Goal: Task Accomplishment & Management: Complete application form

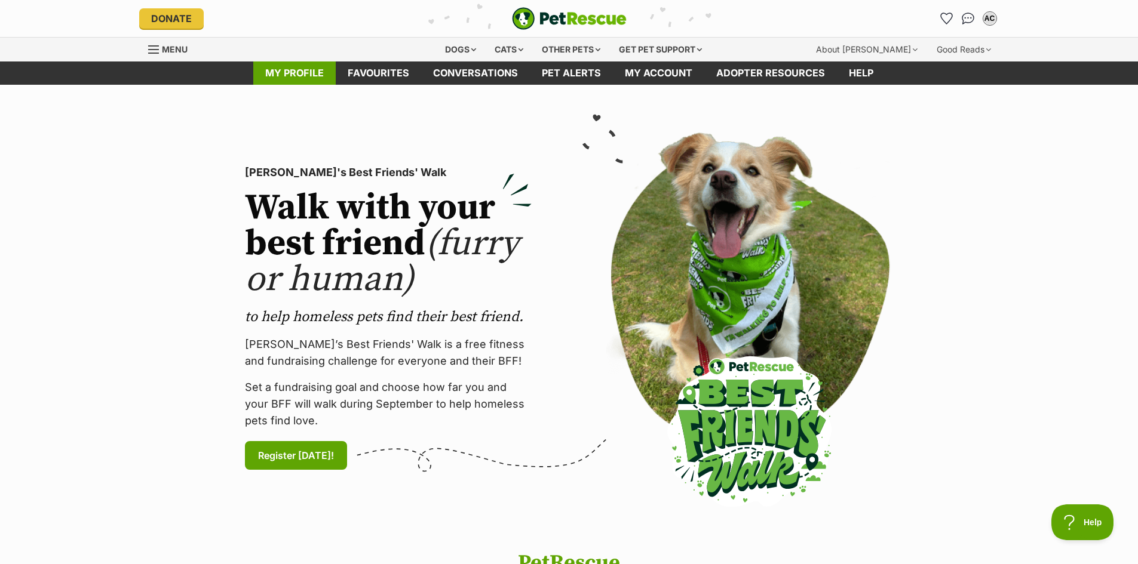
click at [293, 78] on link "My profile" at bounding box center [294, 73] width 82 height 23
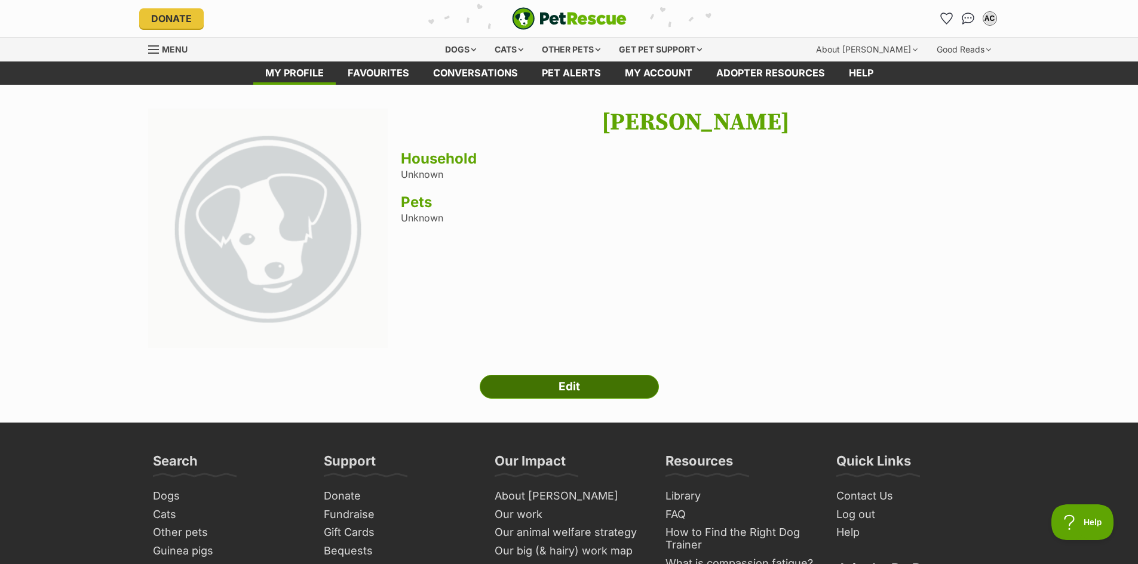
click at [562, 380] on link "Edit" at bounding box center [568, 387] width 179 height 24
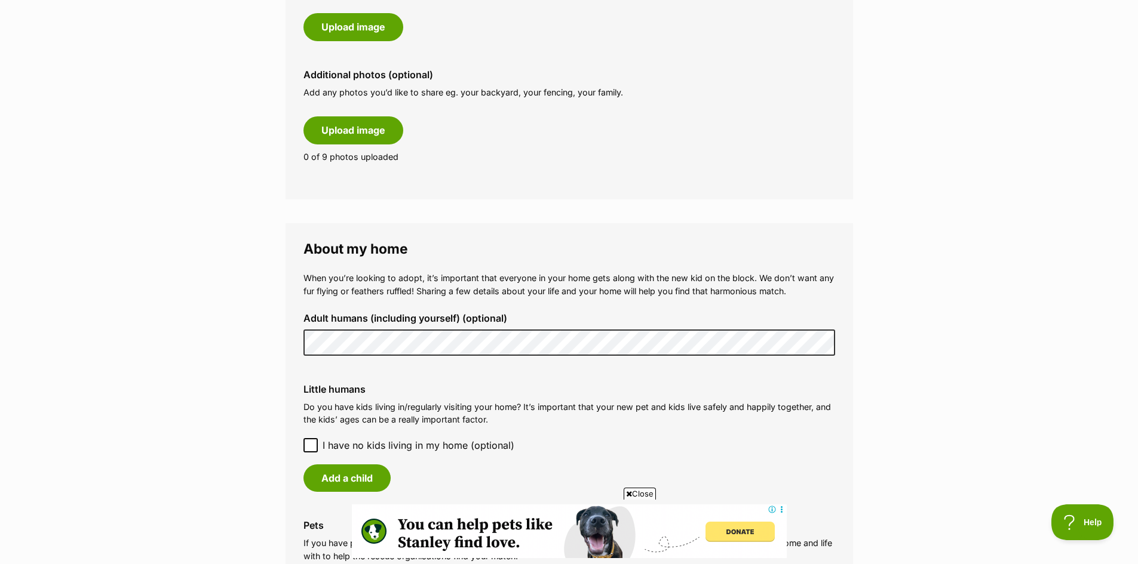
scroll to position [717, 0]
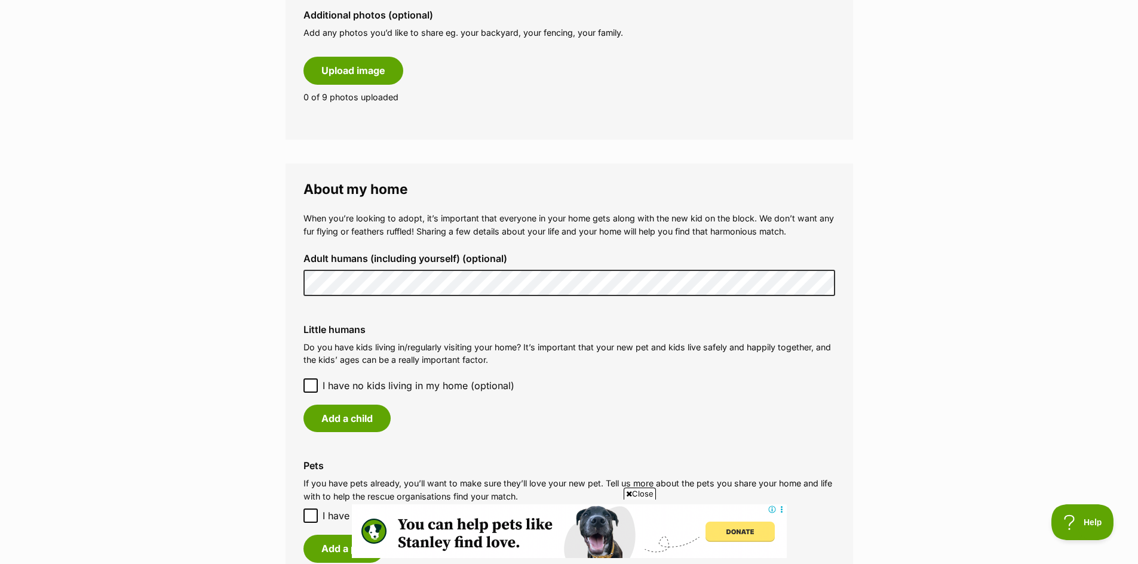
click at [570, 361] on p "Do you have kids living in/regularly visiting your home? It’s important that yo…" at bounding box center [568, 354] width 531 height 26
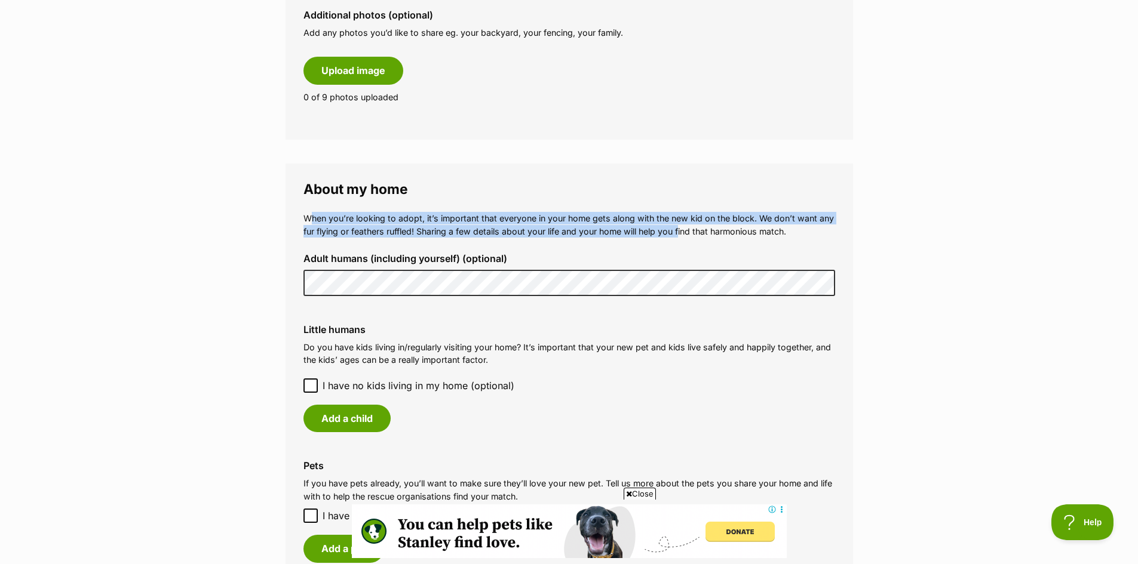
drag, startPoint x: 309, startPoint y: 220, endPoint x: 681, endPoint y: 226, distance: 372.7
click at [681, 226] on p "When you’re looking to adopt, it’s important that everyone in your home gets al…" at bounding box center [568, 225] width 531 height 26
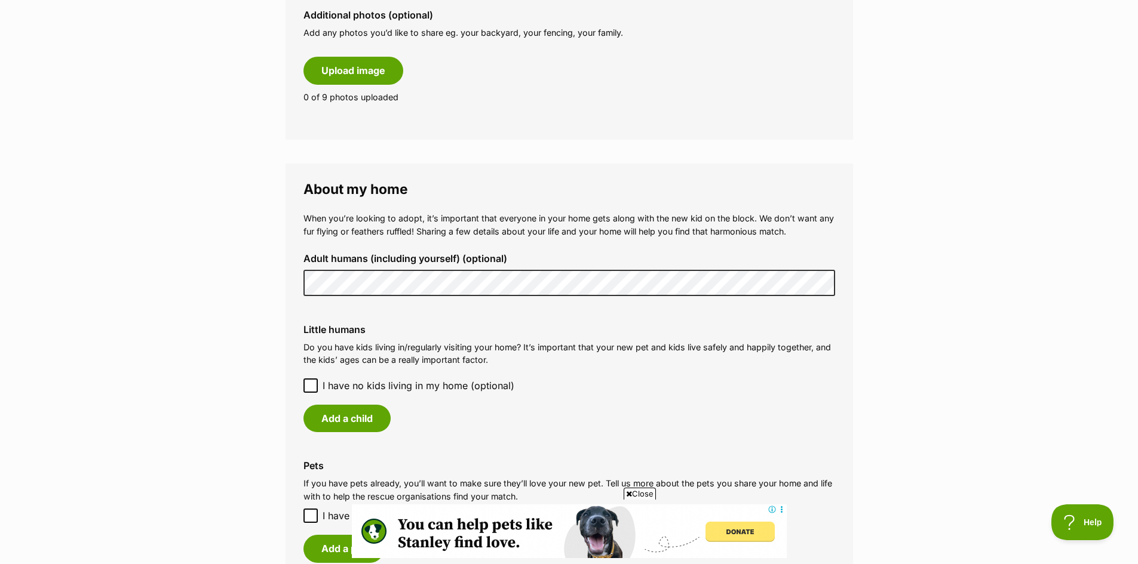
click at [702, 230] on p "When you’re looking to adopt, it’s important that everyone in your home gets al…" at bounding box center [568, 225] width 531 height 26
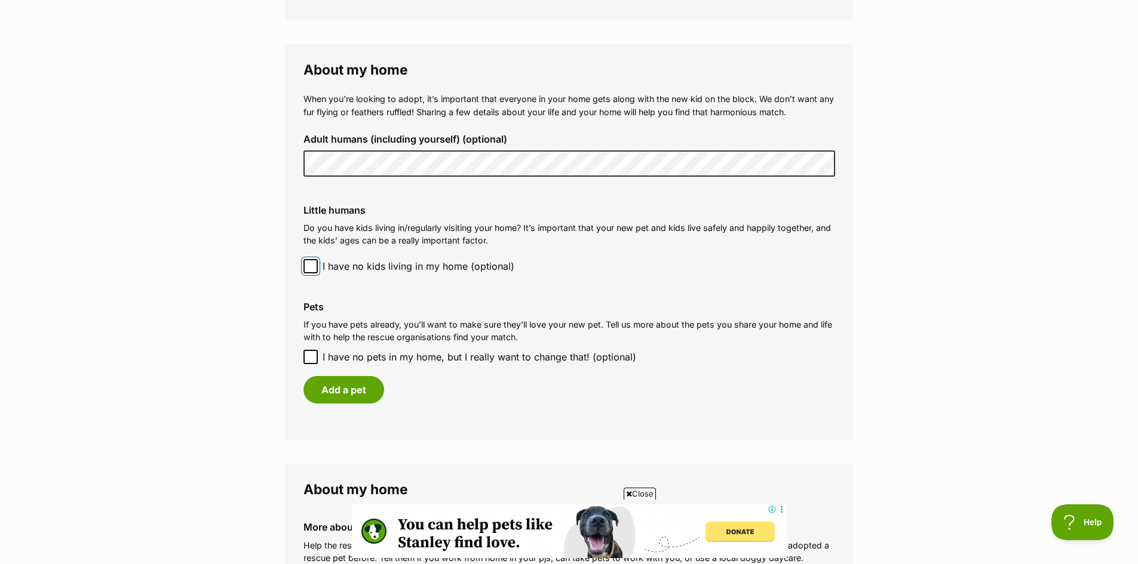
scroll to position [896, 0]
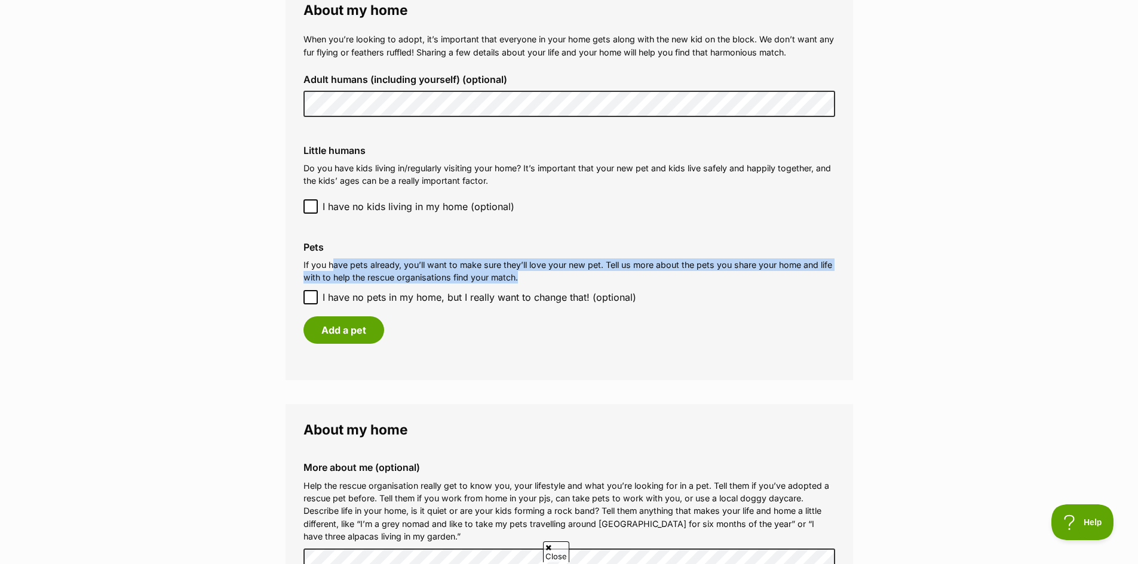
drag, startPoint x: 333, startPoint y: 268, endPoint x: 607, endPoint y: 279, distance: 274.9
click at [607, 279] on p "If you have pets already, you’ll want to make sure they’ll love your new pet. T…" at bounding box center [568, 272] width 531 height 26
click at [610, 282] on p "If you have pets already, you’ll want to make sure they’ll love your new pet. T…" at bounding box center [568, 272] width 531 height 26
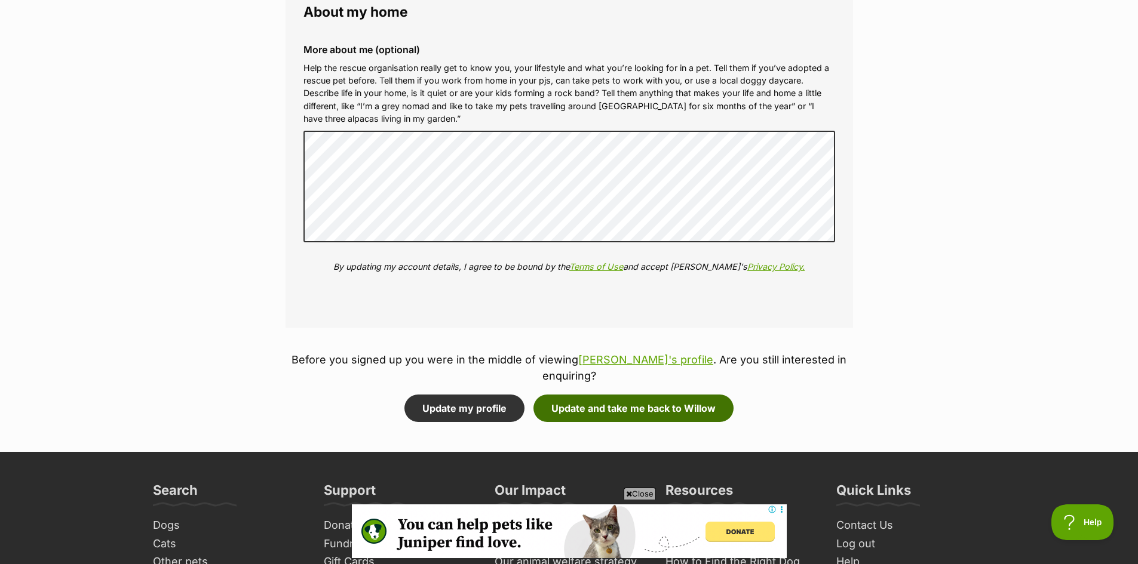
scroll to position [0, 0]
click at [645, 395] on button "Update and take me back to Willow" at bounding box center [633, 408] width 200 height 27
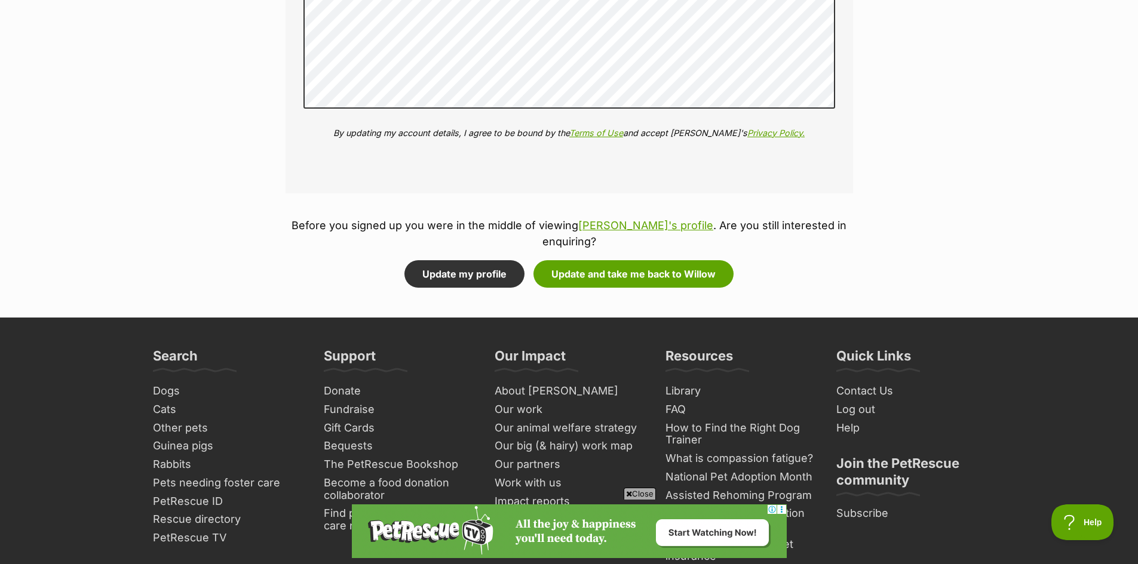
scroll to position [1553, 0]
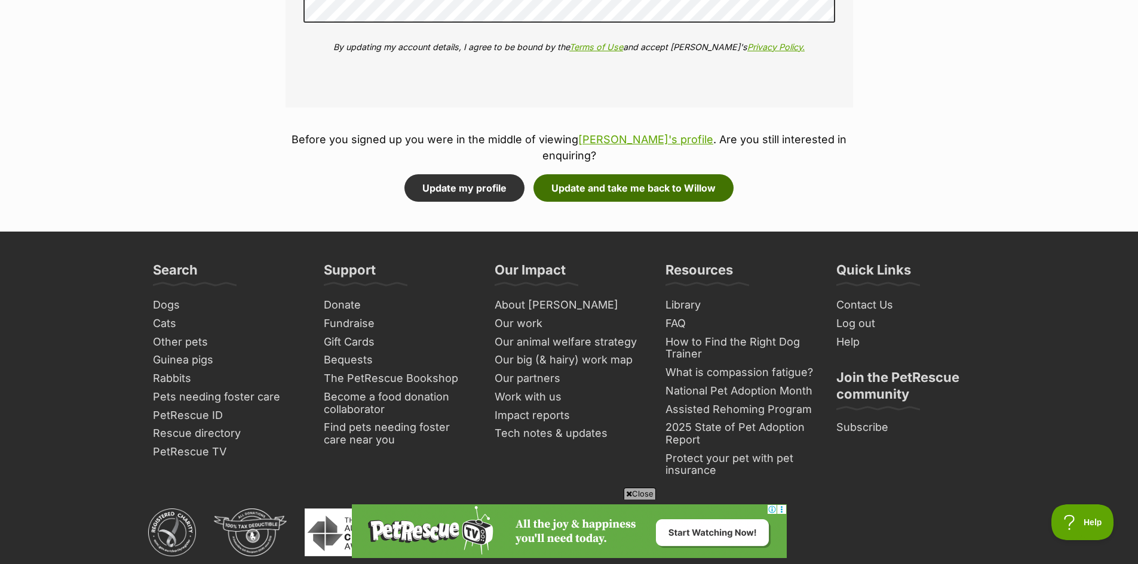
click at [595, 178] on button "Update and take me back to Willow" at bounding box center [633, 187] width 200 height 27
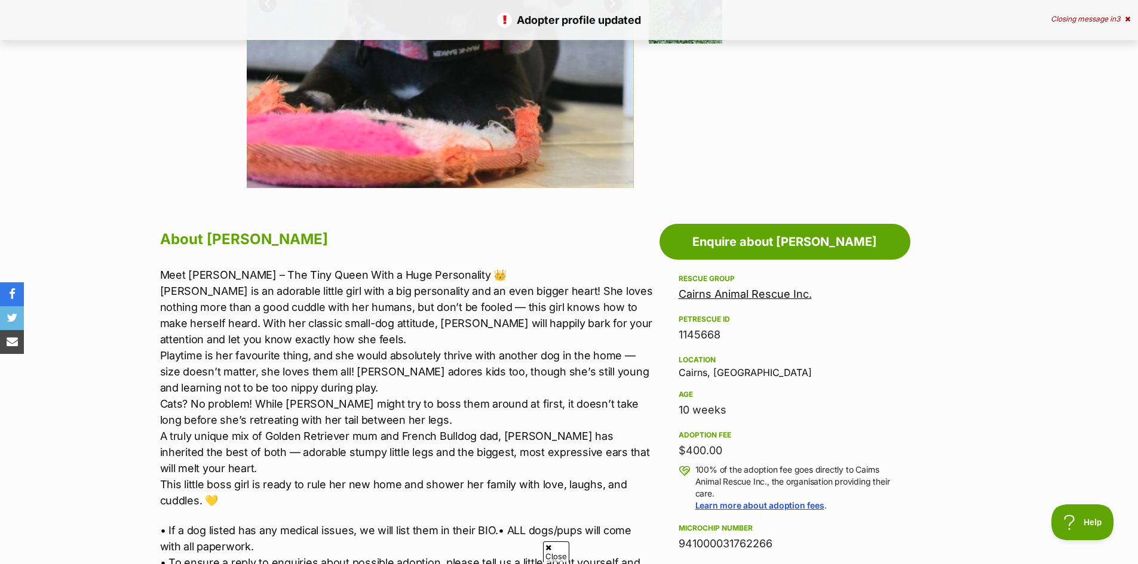
scroll to position [418, 0]
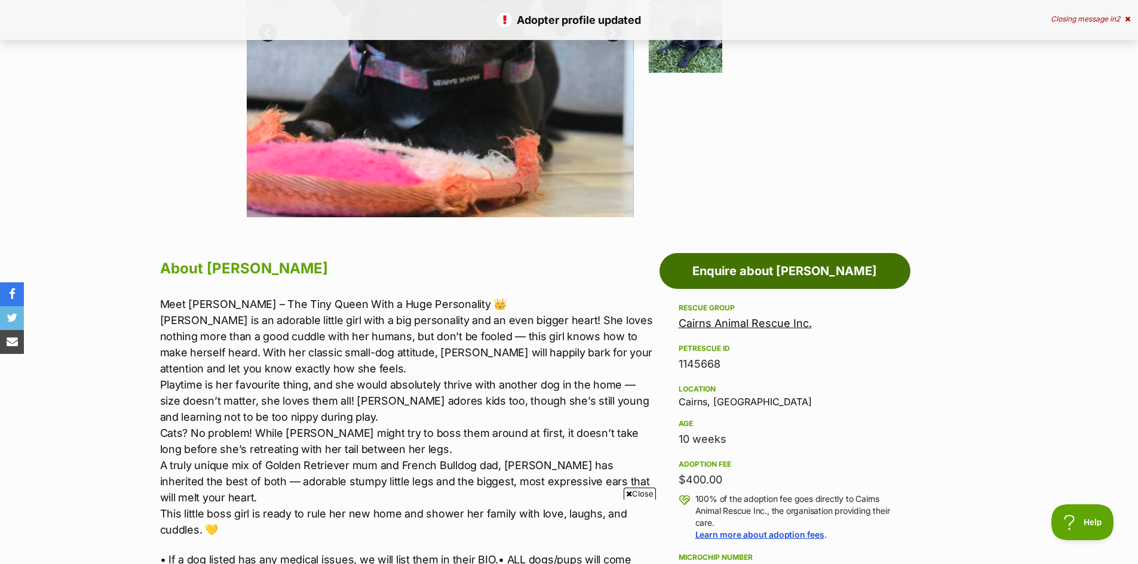
click at [832, 269] on link "Enquire about [PERSON_NAME]" at bounding box center [784, 271] width 251 height 36
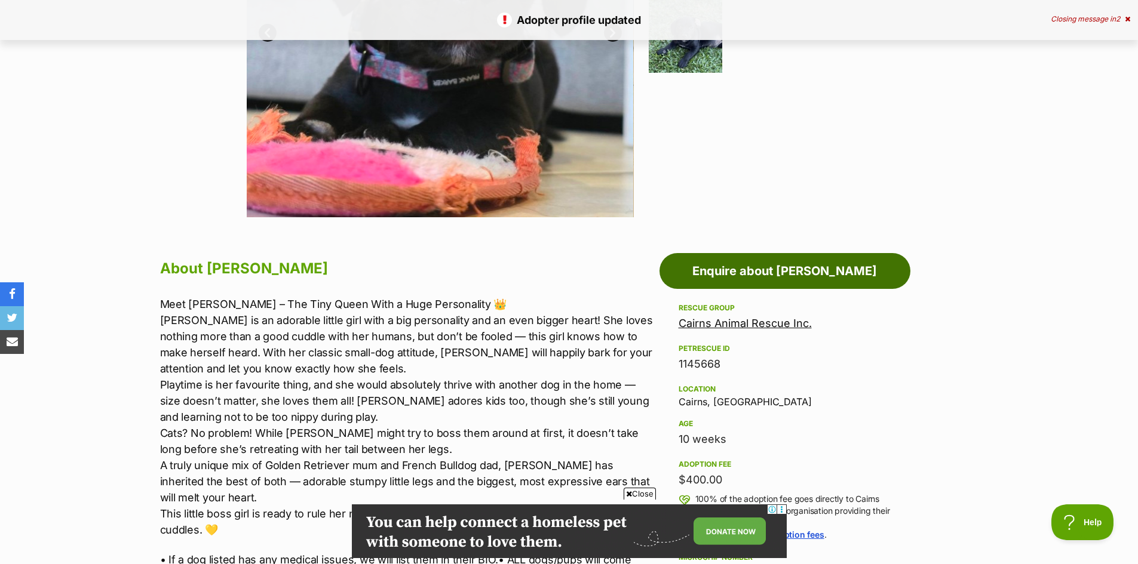
scroll to position [0, 0]
